Goal: Information Seeking & Learning: Learn about a topic

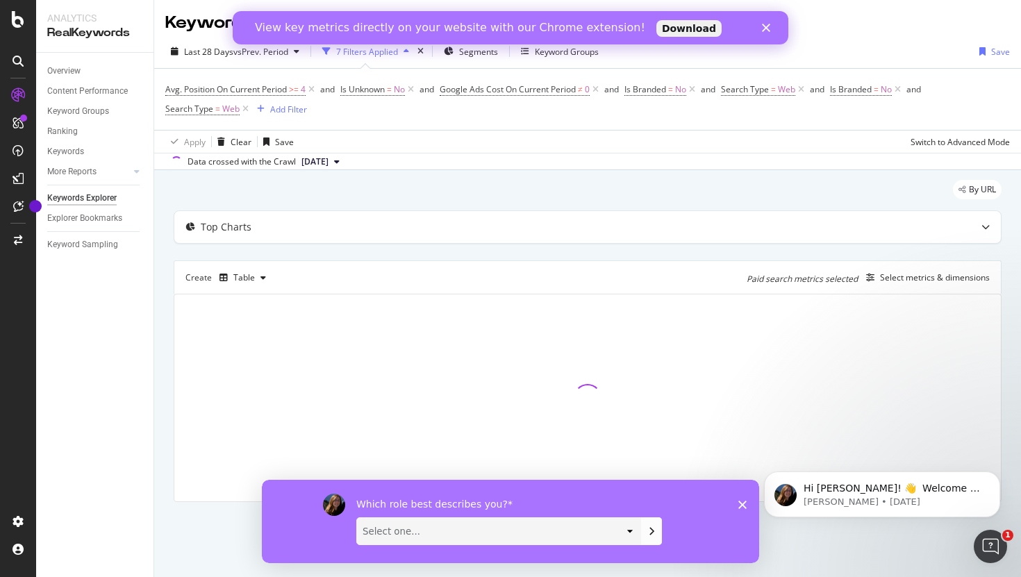
click at [768, 28] on icon "Close" at bounding box center [766, 28] width 8 height 8
